Goal: Task Accomplishment & Management: Manage account settings

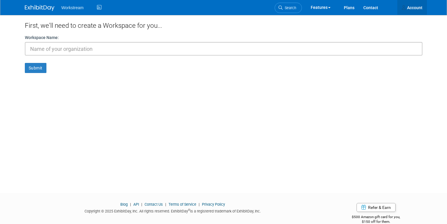
click at [414, 8] on link "Account" at bounding box center [412, 7] width 30 height 15
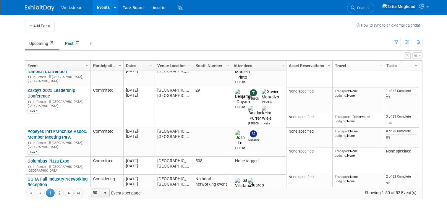
scroll to position [168, 0]
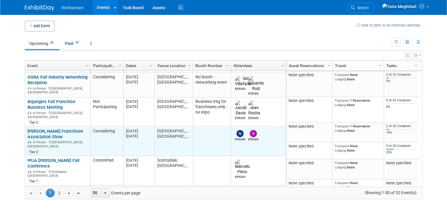
click at [41, 129] on div "Denny's Franchisee Association Show In-Person Arlington, TX Tier 2" at bounding box center [57, 142] width 60 height 26
click at [42, 129] on link "[PERSON_NAME] Franchisee Association Show" at bounding box center [55, 134] width 56 height 11
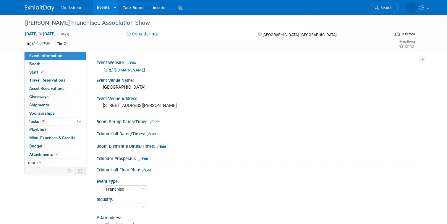
select select "Franchise"
click at [40, 72] on span "2" at bounding box center [42, 72] width 4 height 4
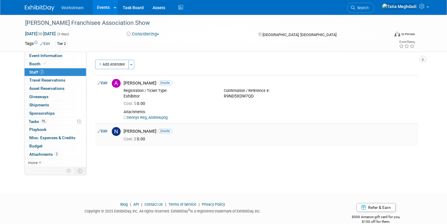
click at [105, 131] on link "Edit" at bounding box center [103, 131] width 10 height 4
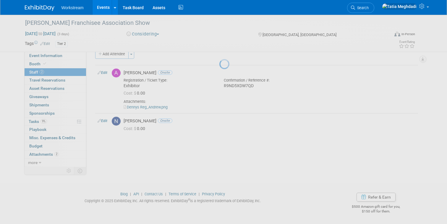
select select "69281da2-5aea-44d5-b035-c31bc8aefca3"
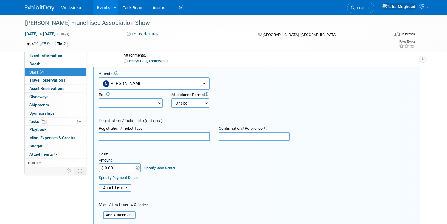
click at [119, 101] on select "Booth Staff Demonstrator Host Planner Presenter Sales Representative Set-up/Dis…" at bounding box center [131, 102] width 64 height 9
click at [99, 98] on select "Booth Staff Demonstrator Host Planner Presenter Sales Representative Set-up/Dis…" at bounding box center [131, 102] width 64 height 9
click at [170, 138] on input "text" at bounding box center [154, 136] width 111 height 9
type input "Exhibitor"
click at [249, 137] on input "text" at bounding box center [254, 136] width 71 height 9
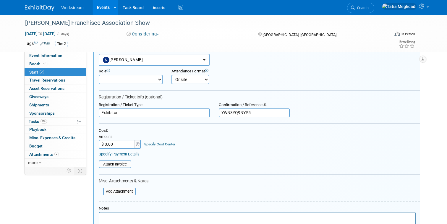
scroll to position [92, 0]
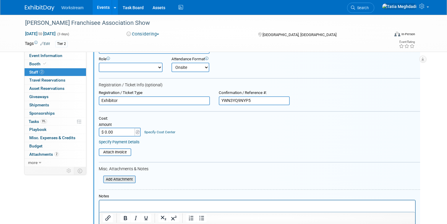
type input "YWN3YQ9NYP5"
click at [110, 179] on input "file" at bounding box center [100, 179] width 70 height 7
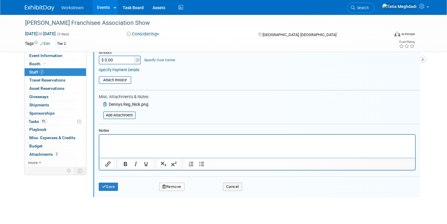
scroll to position [164, 0]
click at [112, 188] on button "Save" at bounding box center [109, 187] width 20 height 8
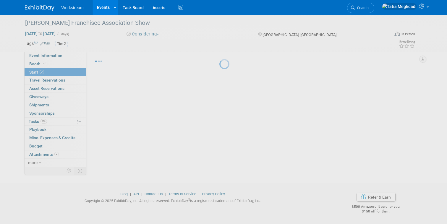
scroll to position [17, 0]
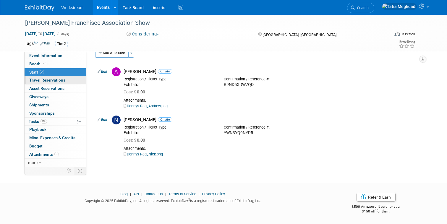
click at [47, 80] on span "Travel Reservations 0" at bounding box center [47, 80] width 36 height 5
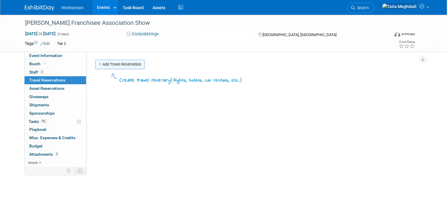
click at [113, 66] on link "Add Travel Reservation" at bounding box center [119, 64] width 49 height 9
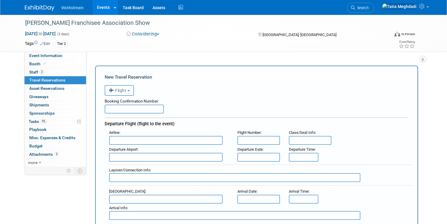
click at [123, 108] on input "text" at bounding box center [134, 109] width 59 height 9
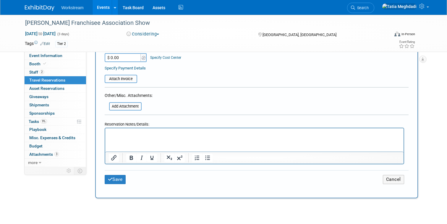
scroll to position [325, 0]
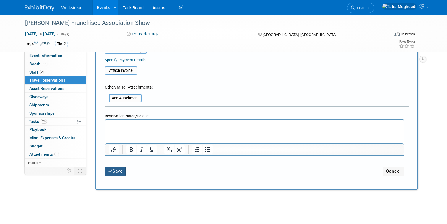
type input "REPS BOOK OWN"
drag, startPoint x: 116, startPoint y: 168, endPoint x: 123, endPoint y: 166, distance: 7.0
click at [117, 168] on button "Save" at bounding box center [115, 171] width 21 height 9
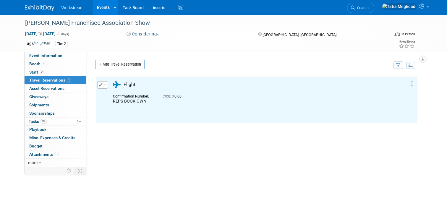
scroll to position [0, 0]
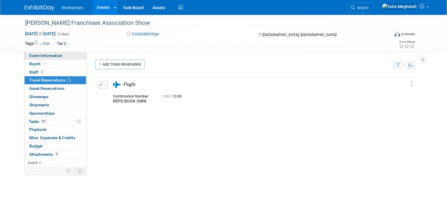
click at [43, 55] on span "Event Information" at bounding box center [45, 55] width 33 height 5
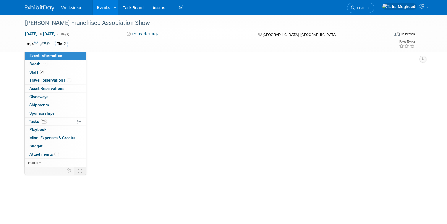
select select "Franchise"
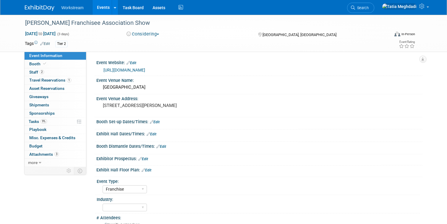
click at [134, 70] on link "https://dennys.org/convention-info-2025" at bounding box center [124, 70] width 42 height 5
click at [34, 121] on span "Tasks 9%" at bounding box center [38, 121] width 18 height 5
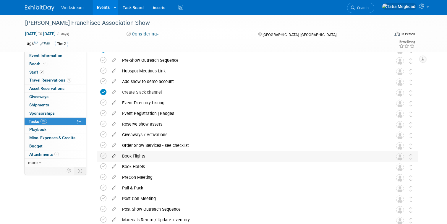
scroll to position [46, 0]
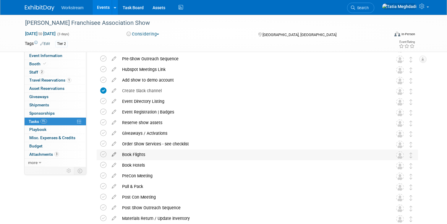
drag, startPoint x: 104, startPoint y: 155, endPoint x: 111, endPoint y: 155, distance: 6.8
click at [104, 155] on icon at bounding box center [103, 154] width 6 height 6
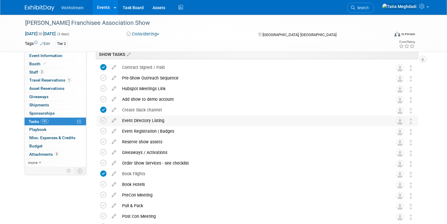
scroll to position [0, 0]
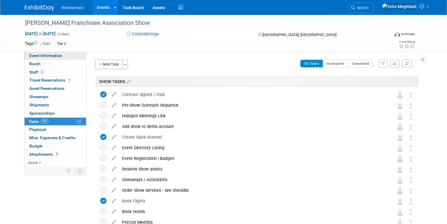
click at [46, 56] on span "Event Information" at bounding box center [45, 55] width 33 height 5
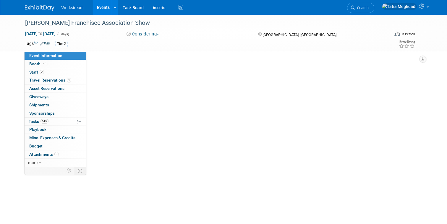
select select "Franchise"
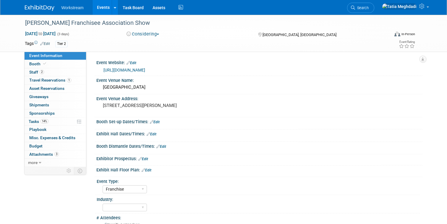
click at [157, 122] on link "Edit" at bounding box center [155, 122] width 10 height 4
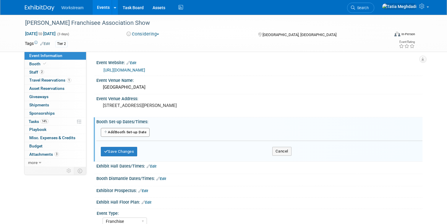
click at [128, 134] on button "Add Another Booth Set-up Date" at bounding box center [125, 132] width 49 height 9
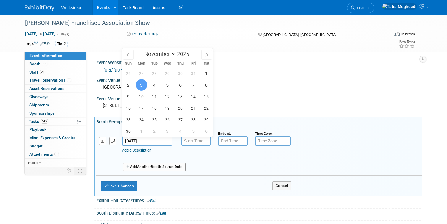
click at [147, 139] on input "Nov 3, 2025" at bounding box center [147, 140] width 50 height 9
click at [167, 82] on span "5" at bounding box center [168, 85] width 12 height 12
type input "Nov 5, 2025"
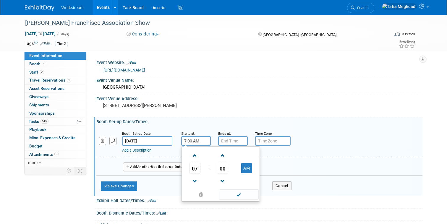
click at [187, 142] on input "7:00 AM" at bounding box center [196, 140] width 30 height 9
click at [195, 168] on span "07" at bounding box center [194, 168] width 11 height 11
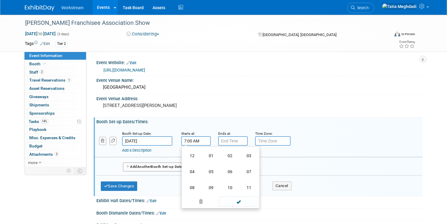
drag, startPoint x: 188, startPoint y: 154, endPoint x: 190, endPoint y: 153, distance: 3.0
click at [188, 154] on td "12" at bounding box center [192, 156] width 19 height 16
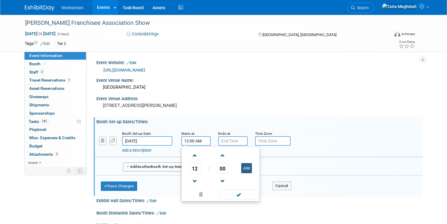
click at [244, 166] on button "AM" at bounding box center [246, 168] width 11 height 10
type input "12:00 PM"
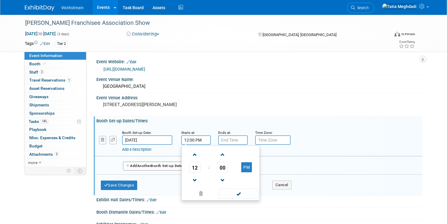
click at [240, 195] on span at bounding box center [239, 194] width 40 height 10
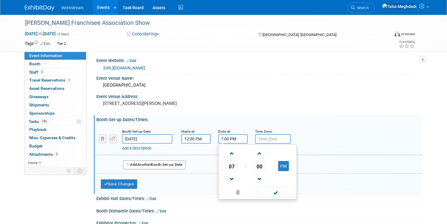
click at [228, 138] on input "7:00 PM" at bounding box center [233, 138] width 30 height 9
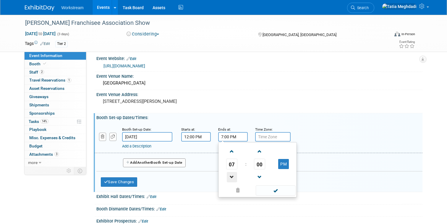
drag, startPoint x: 231, startPoint y: 176, endPoint x: 236, endPoint y: 176, distance: 4.4
click at [232, 176] on span at bounding box center [232, 177] width 10 height 10
click at [284, 165] on button "PM" at bounding box center [283, 164] width 11 height 10
drag, startPoint x: 285, startPoint y: 165, endPoint x: 277, endPoint y: 188, distance: 24.4
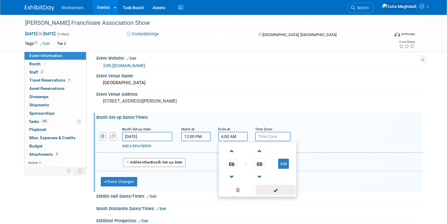
click at [285, 165] on button "AM" at bounding box center [283, 164] width 11 height 10
type input "6:00 PM"
click at [275, 192] on span at bounding box center [276, 190] width 40 height 10
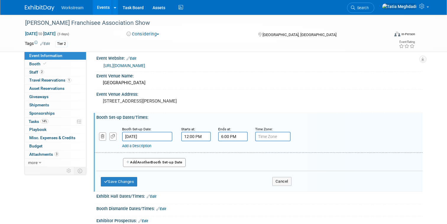
click at [141, 163] on span "Another" at bounding box center [144, 162] width 14 height 4
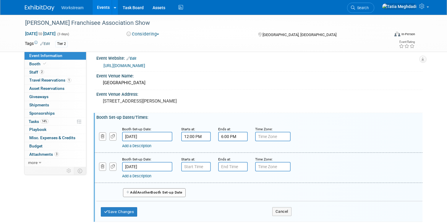
type input "7:00 AM"
click at [194, 165] on input "7:00 AM" at bounding box center [196, 166] width 30 height 9
click at [230, 167] on input "7:00 PM" at bounding box center [233, 166] width 30 height 9
click at [231, 197] on span "07" at bounding box center [231, 194] width 11 height 11
click at [268, 212] on td "10" at bounding box center [266, 213] width 19 height 16
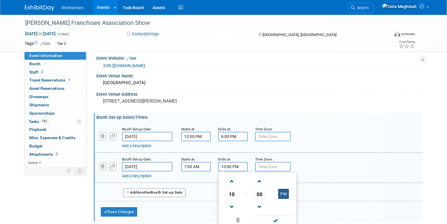
drag, startPoint x: 286, startPoint y: 192, endPoint x: 289, endPoint y: 192, distance: 3.9
click at [286, 192] on button "PM" at bounding box center [283, 194] width 11 height 10
type input "10:00 AM"
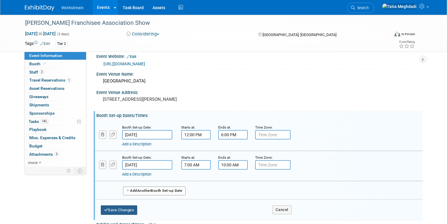
drag, startPoint x: 112, startPoint y: 209, endPoint x: 111, endPoint y: 206, distance: 3.3
click at [112, 209] on button "Save Changes" at bounding box center [119, 209] width 37 height 9
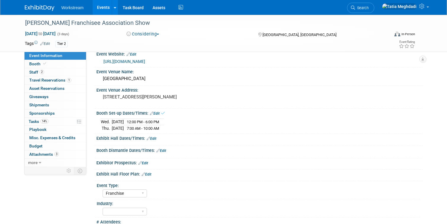
scroll to position [9, 0]
click at [155, 138] on link "Edit" at bounding box center [152, 139] width 10 height 4
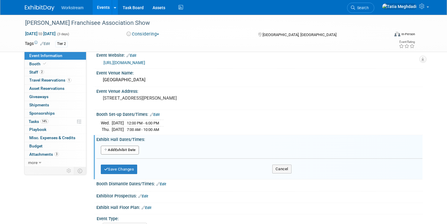
click at [120, 150] on button "Add Another Exhibit Date" at bounding box center [120, 150] width 38 height 9
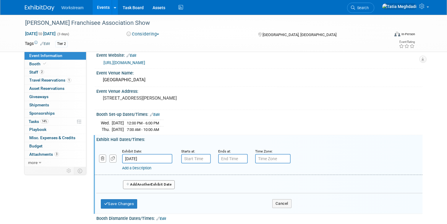
click at [147, 157] on input "Nov 3, 2025" at bounding box center [147, 158] width 50 height 9
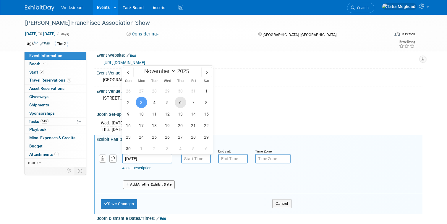
click at [180, 104] on span "6" at bounding box center [181, 103] width 12 height 12
type input "Nov 6, 2025"
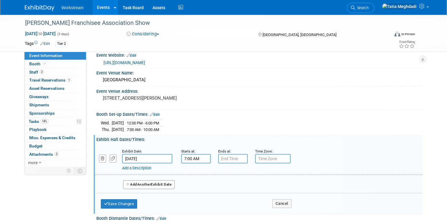
click at [190, 160] on input "7:00 AM" at bounding box center [196, 158] width 30 height 9
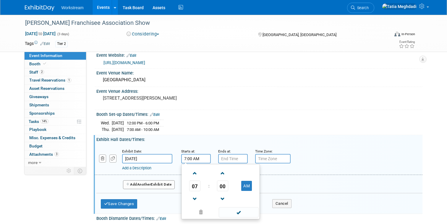
drag, startPoint x: 201, startPoint y: 158, endPoint x: 180, endPoint y: 158, distance: 21.0
click at [178, 157] on div "Starts at: 7:00 AM 07 : 00 AM 12 01 02 03 04 05 06 07 08 09 10 11 00 05 10 15 2…" at bounding box center [195, 155] width 37 height 15
type input "10:30 AM"
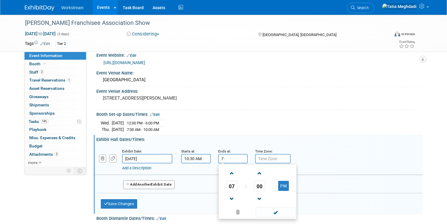
type input "7"
click at [280, 213] on span at bounding box center [276, 212] width 40 height 10
type input "2:30 PM"
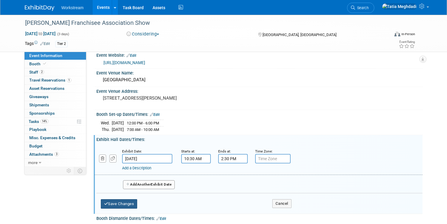
click at [123, 200] on button "Save Changes" at bounding box center [119, 203] width 37 height 9
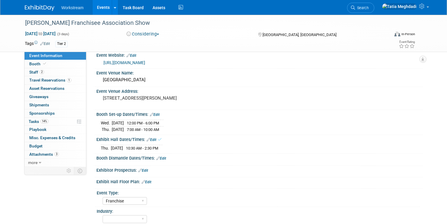
click at [165, 157] on link "Edit" at bounding box center [161, 158] width 10 height 4
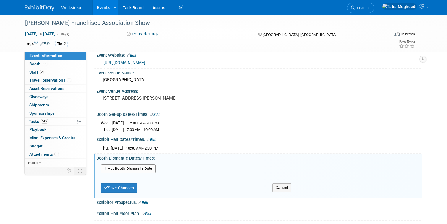
click at [117, 167] on button "Add Another Booth Dismantle Date" at bounding box center [128, 168] width 55 height 9
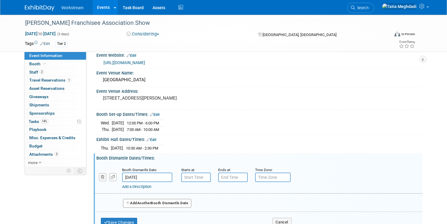
click at [147, 176] on input "Nov 5, 2025" at bounding box center [147, 177] width 50 height 9
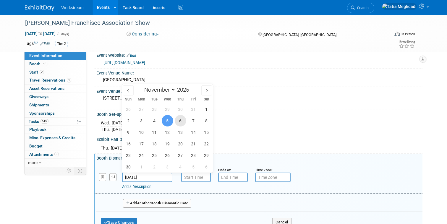
click at [180, 124] on span "6" at bounding box center [181, 121] width 12 height 12
type input "Nov 6, 2025"
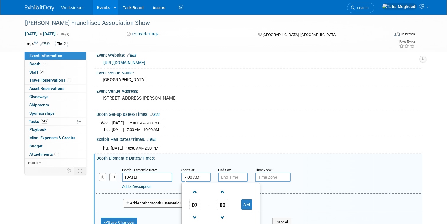
click at [194, 179] on input "7:00 AM" at bounding box center [196, 177] width 30 height 9
drag, startPoint x: 205, startPoint y: 176, endPoint x: 178, endPoint y: 175, distance: 27.2
click at [178, 175] on div "Starts at: 7:00 AM 07 : 00 AM 12 01 02 03 04 05 06 07 08 09 10 11 00 05 10 15 2…" at bounding box center [195, 174] width 37 height 15
type input "2:30 PM"
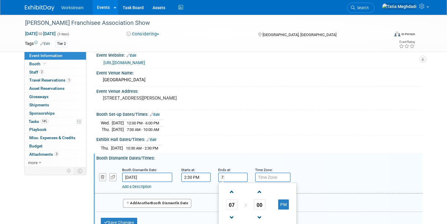
type input "7"
type input "5:00 PM"
click at [248, 146] on div "Thu. Nov 6, 2025 10:30 AM - 2:30 PM" at bounding box center [259, 147] width 317 height 8
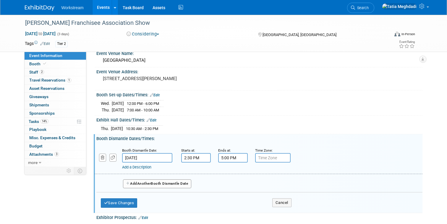
scroll to position [32, 0]
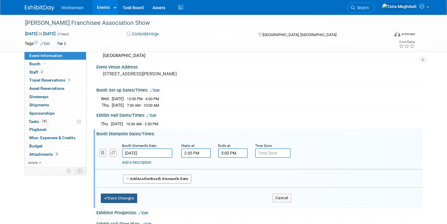
click at [121, 199] on button "Save Changes" at bounding box center [119, 198] width 37 height 9
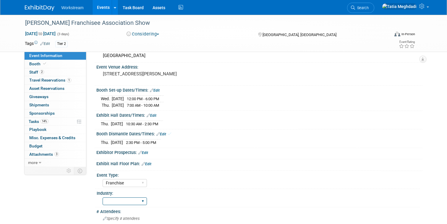
click at [115, 201] on select "Accounting Broker/Benefits Restaurant Healthcare Hospitality Misc/Other" at bounding box center [125, 201] width 44 height 8
select select "Restaurant"
click at [103, 197] on select "Accounting Broker/Benefits Restaurant Healthcare Hospitality Misc/Other" at bounding box center [125, 201] width 44 height 8
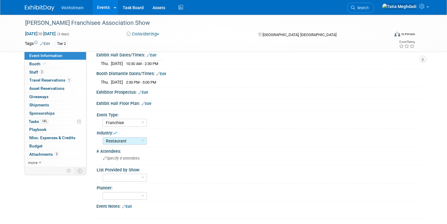
scroll to position [97, 0]
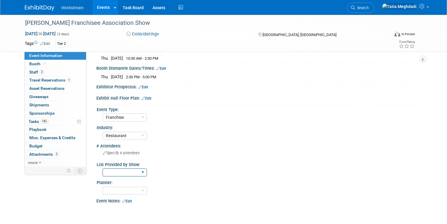
click at [121, 171] on select "Yes No TBD" at bounding box center [125, 172] width 44 height 8
select select "No"
click at [103, 168] on select "Yes No TBD" at bounding box center [125, 172] width 44 height 8
click at [115, 190] on select "Tatia Meghdadi Keira Wiele Annabelle Gu" at bounding box center [125, 191] width 44 height 8
select select "Tatia Meghdadi"
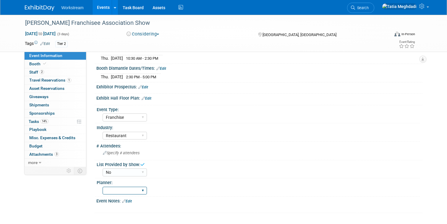
click at [103, 187] on select "Tatia Meghdadi Keira Wiele Annabelle Gu" at bounding box center [125, 191] width 44 height 8
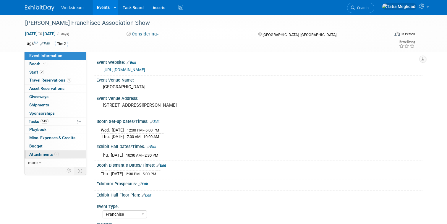
scroll to position [0, 0]
click at [43, 153] on span "Attachments 3" at bounding box center [44, 154] width 30 height 5
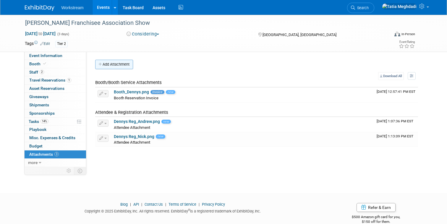
click at [125, 67] on button "Add Attachment" at bounding box center [114, 64] width 38 height 9
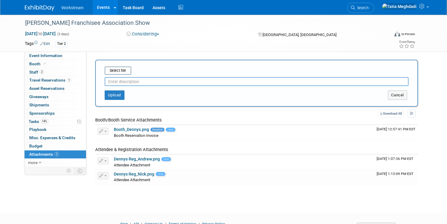
click at [140, 83] on input "text" at bounding box center [257, 81] width 304 height 9
type input "Dennys_ExhibitorKit"
click at [123, 71] on input "file" at bounding box center [95, 70] width 70 height 7
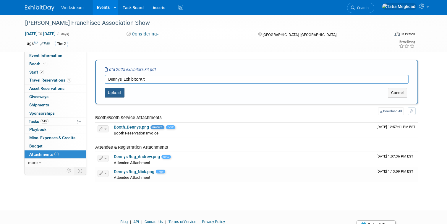
drag, startPoint x: 115, startPoint y: 93, endPoint x: 119, endPoint y: 109, distance: 16.6
click at [115, 93] on button "Upload" at bounding box center [115, 92] width 20 height 9
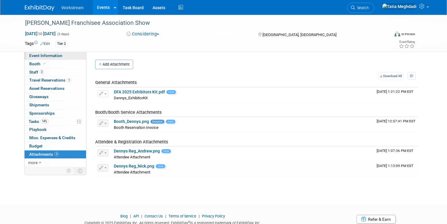
click at [41, 56] on span "Event Information" at bounding box center [45, 55] width 33 height 5
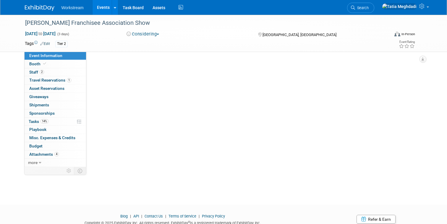
select select "Franchise"
select select "Restaurant"
select select "No"
select select "Tatia Meghdadi"
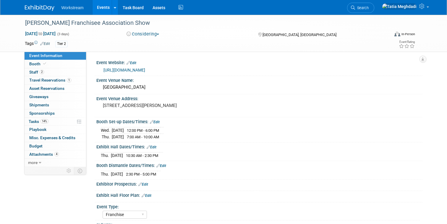
scroll to position [0, 0]
click at [100, 6] on link "Events" at bounding box center [104, 7] width 22 height 15
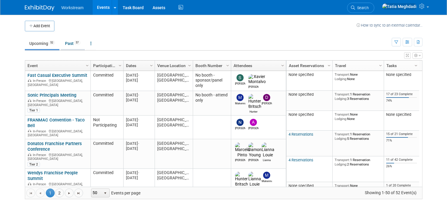
click at [70, 40] on link "Past 57" at bounding box center [73, 43] width 24 height 11
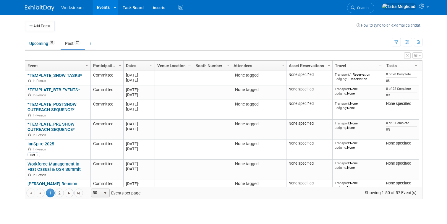
click at [86, 64] on span "Column Settings" at bounding box center [87, 65] width 5 height 5
click at [101, 74] on span "Sort Ascending" at bounding box center [107, 74] width 47 height 9
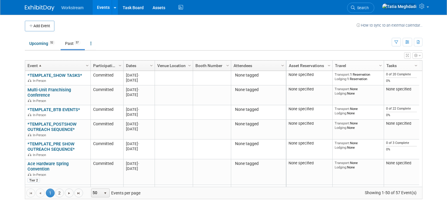
click at [85, 66] on span "Column Settings" at bounding box center [87, 65] width 5 height 5
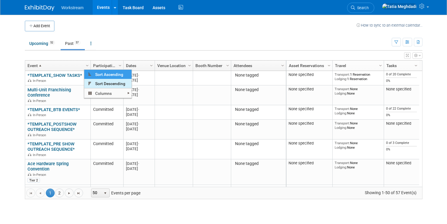
click at [94, 81] on span "Sort Descending" at bounding box center [107, 83] width 47 height 9
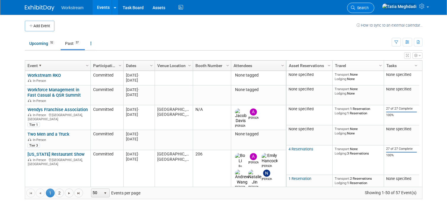
click at [369, 8] on span "Search" at bounding box center [362, 8] width 14 height 4
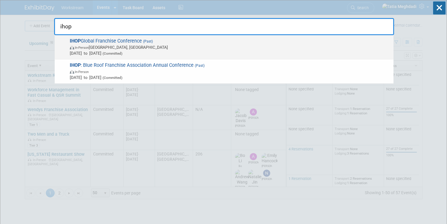
type input "ihop"
click at [119, 41] on span "IHOP Global Franchise Conference (Past) In-Person Orlando, FL Sep 24, 2025 to S…" at bounding box center [229, 47] width 322 height 18
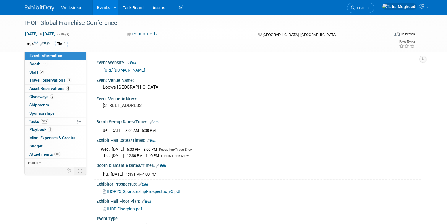
select select "Franchise"
select select "Restaurant"
select select "No"
select select "Tatia Meghdadi"
click at [37, 62] on span "Booth" at bounding box center [38, 63] width 18 height 5
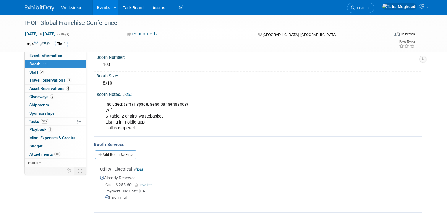
scroll to position [75, 0]
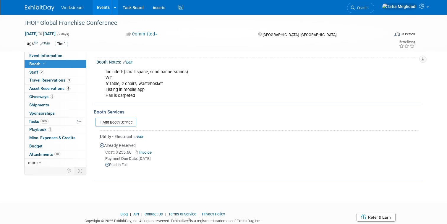
click at [106, 6] on link "Events" at bounding box center [104, 7] width 22 height 15
